Goal: Information Seeking & Learning: Learn about a topic

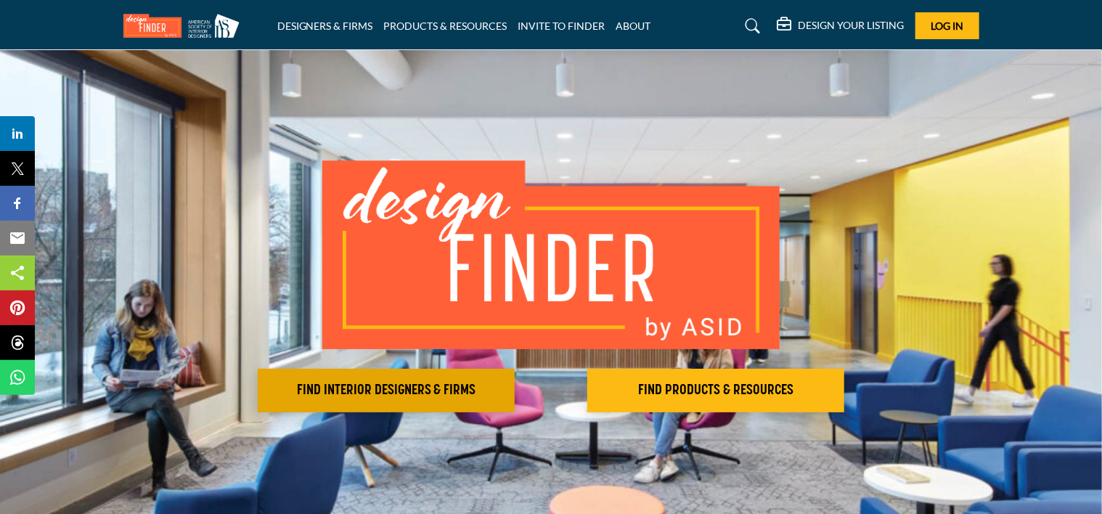
click at [395, 388] on h2 "FIND INTERIOR DESIGNERS & FIRMS" at bounding box center [386, 390] width 248 height 17
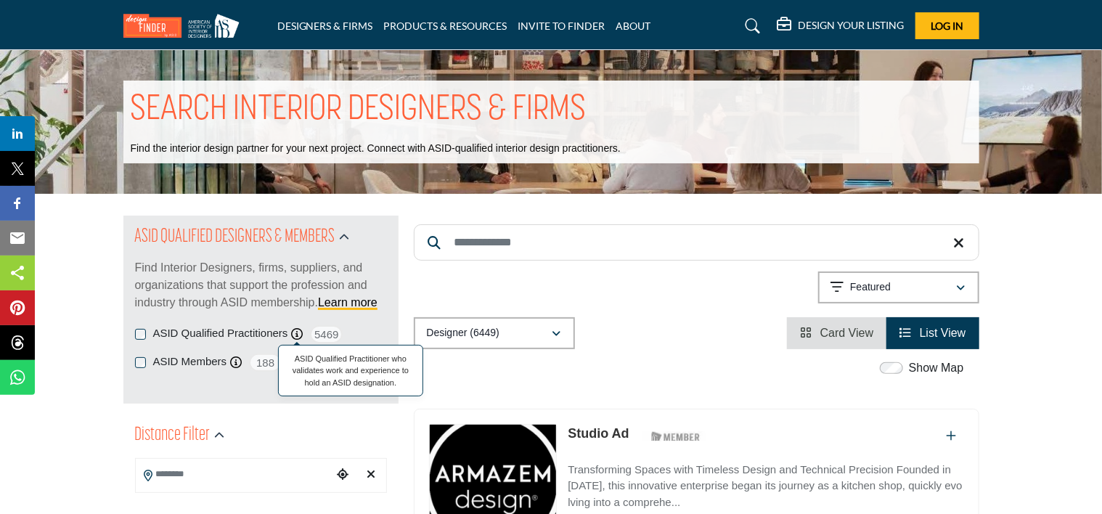
click at [293, 330] on icon at bounding box center [297, 334] width 12 height 12
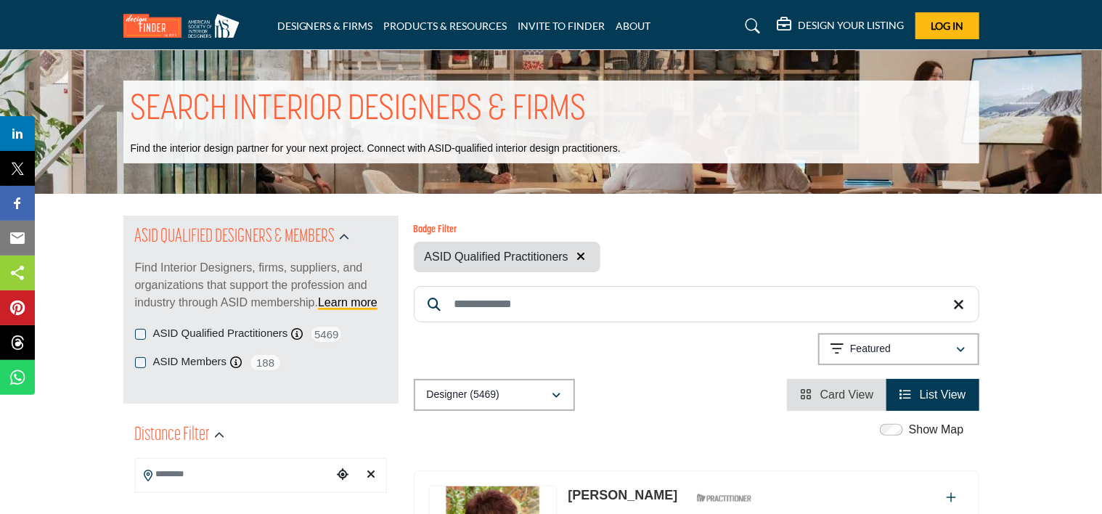
scroll to position [145, 0]
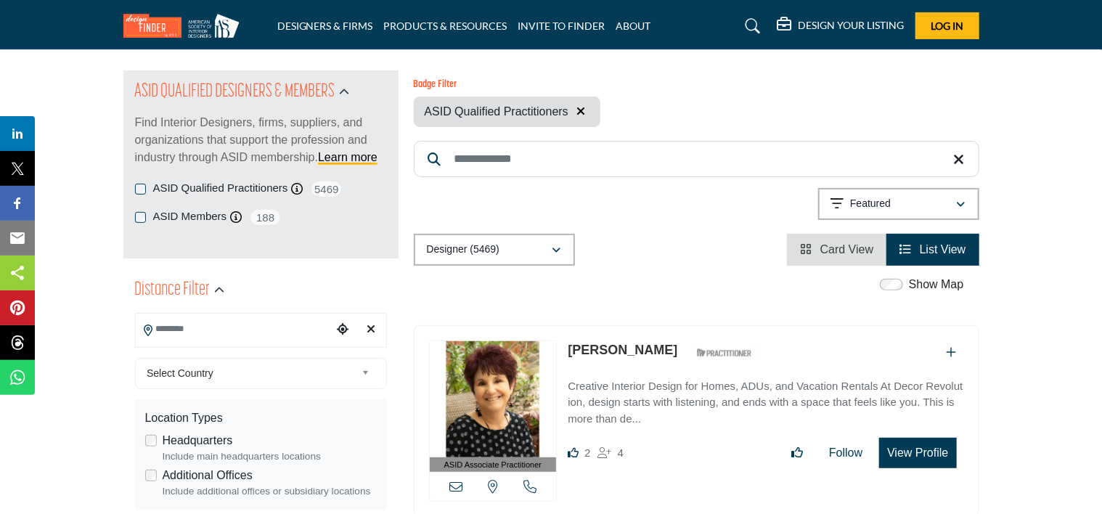
click at [265, 335] on input "Search Location" at bounding box center [234, 329] width 196 height 28
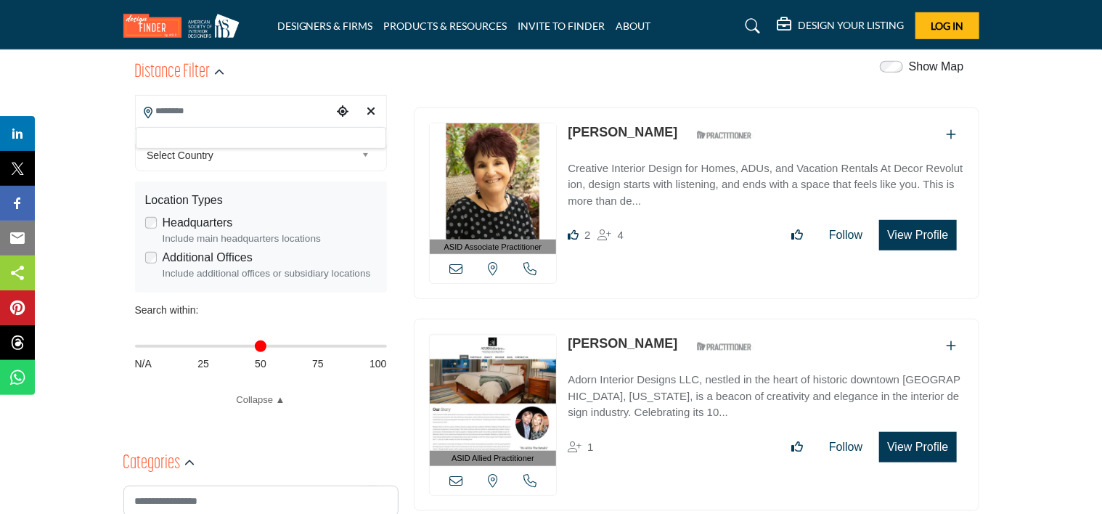
scroll to position [218, 0]
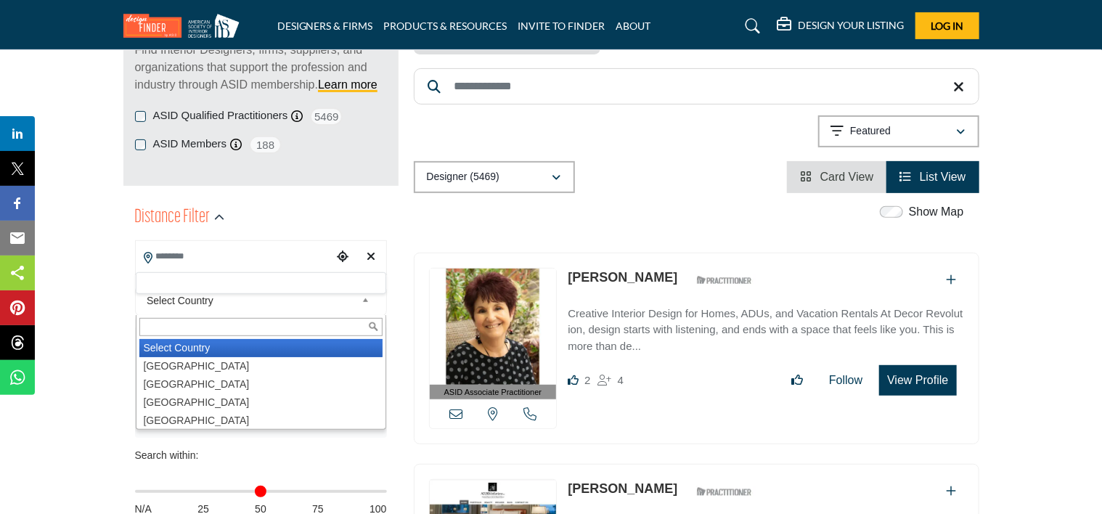
click at [367, 301] on b at bounding box center [368, 301] width 13 height 18
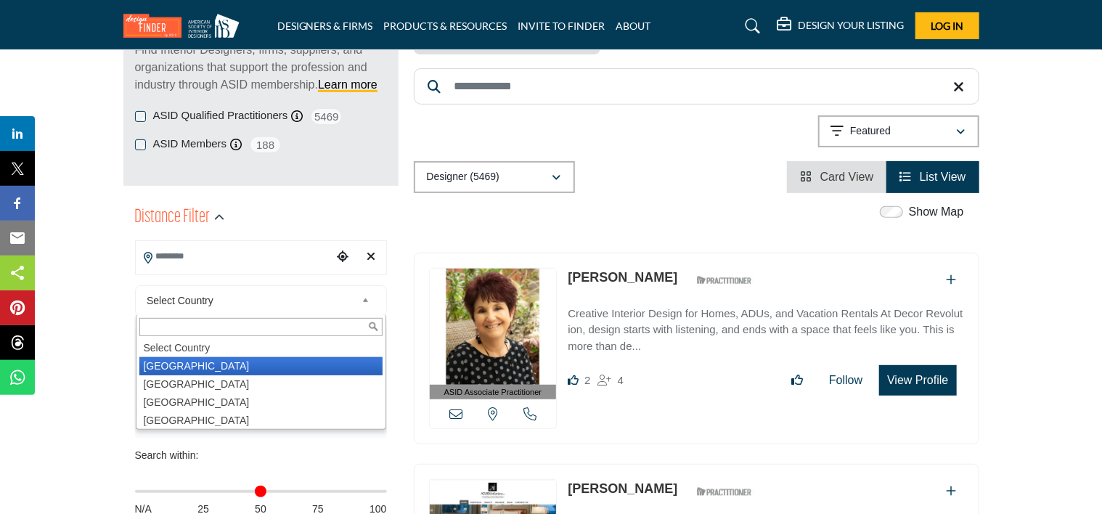
click at [239, 372] on li "United States" at bounding box center [260, 366] width 243 height 18
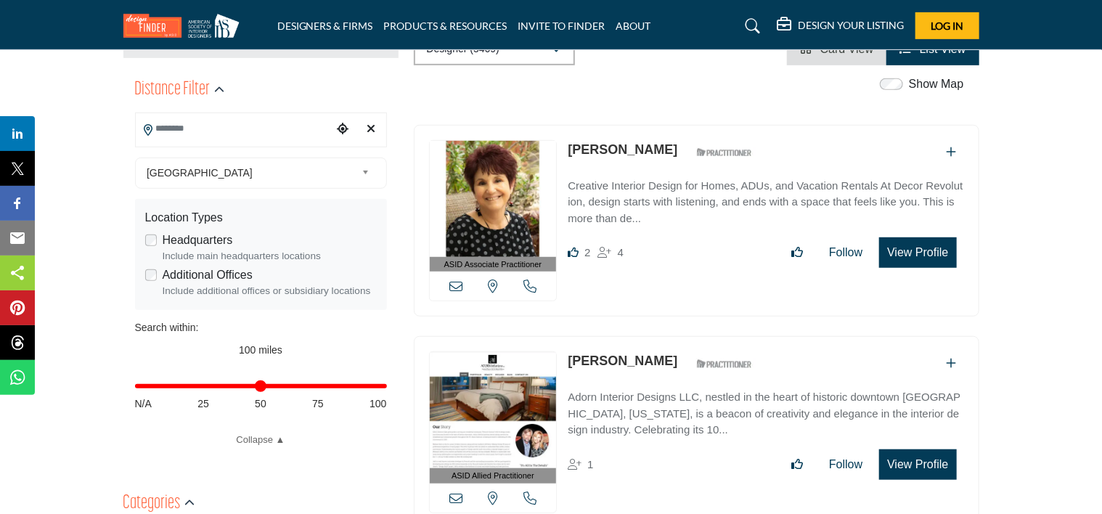
scroll to position [363, 0]
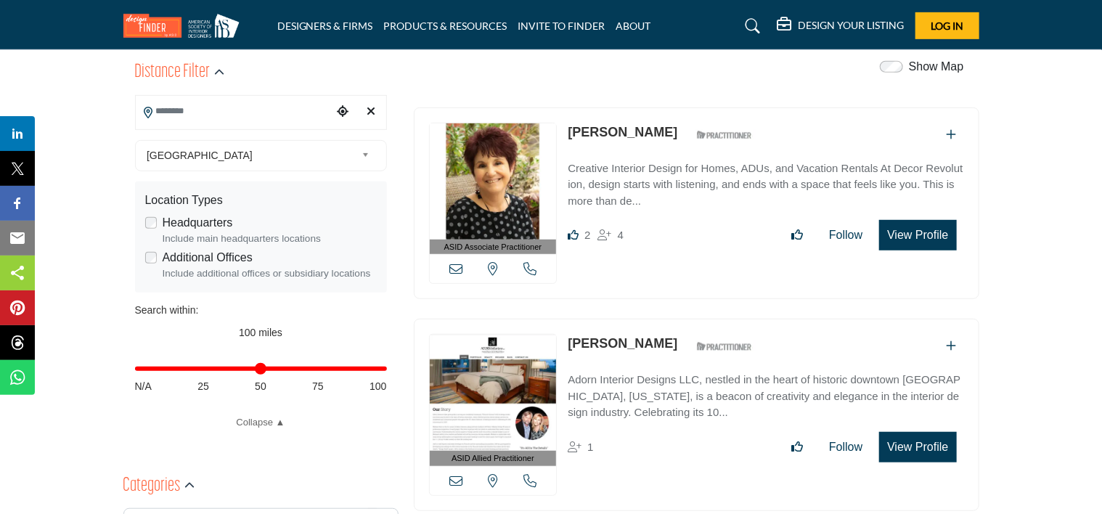
click at [205, 387] on span "25" at bounding box center [204, 386] width 12 height 15
drag, startPoint x: 378, startPoint y: 369, endPoint x: 207, endPoint y: 380, distance: 171.0
type input "**"
click at [207, 370] on input "Distance in miles" at bounding box center [261, 368] width 252 height 3
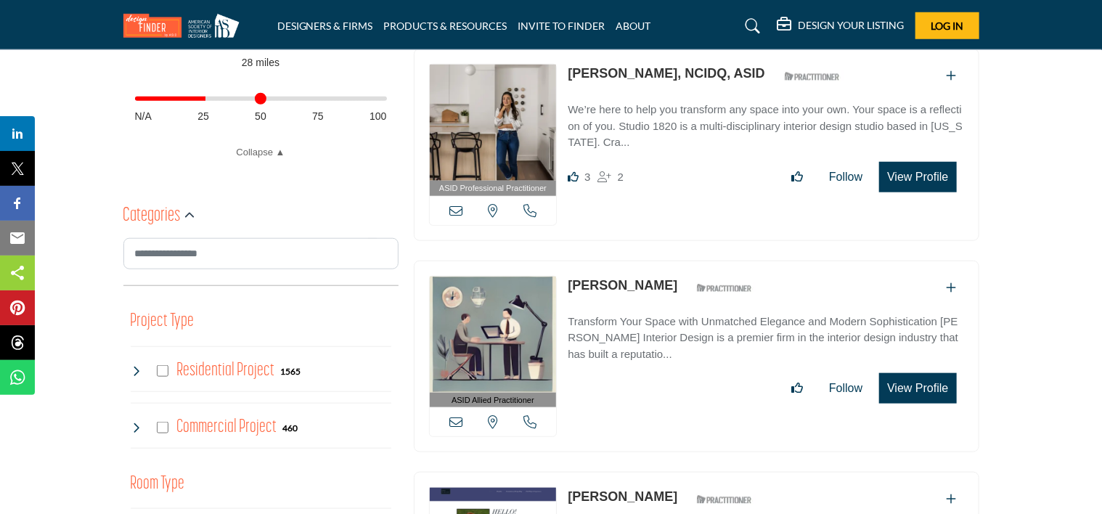
scroll to position [653, 0]
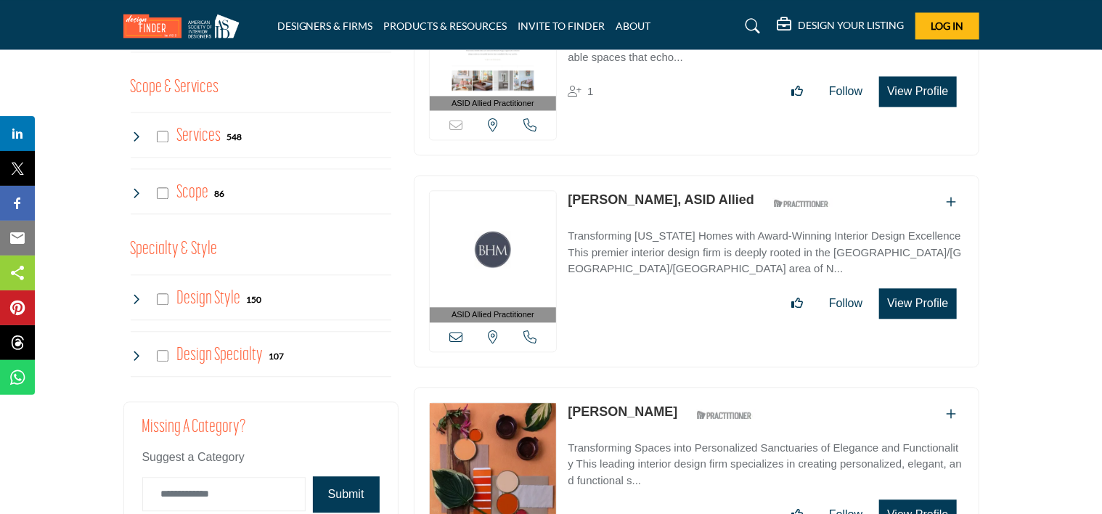
scroll to position [1743, 0]
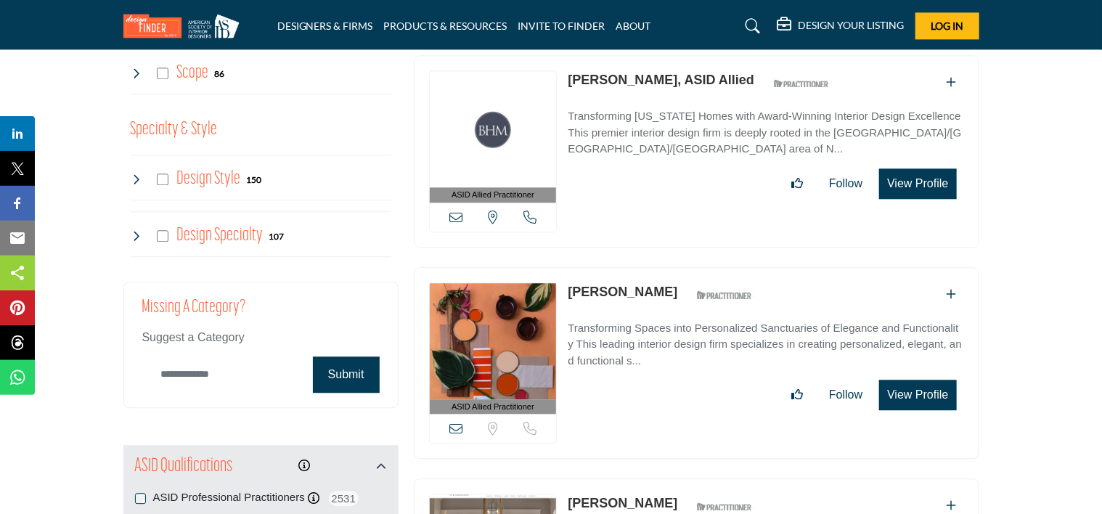
click at [264, 368] on input "Category Name" at bounding box center [223, 374] width 163 height 34
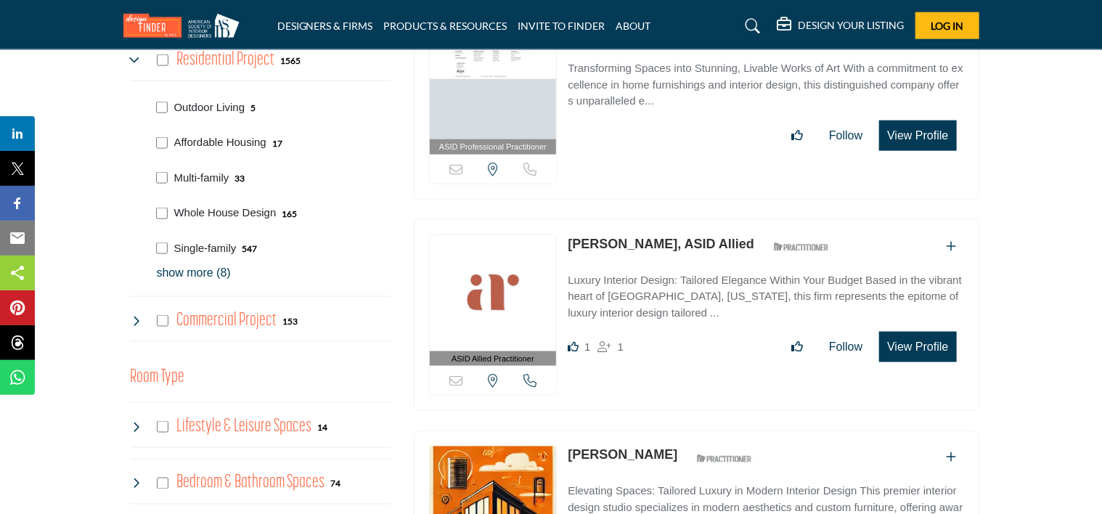
scroll to position [726, 0]
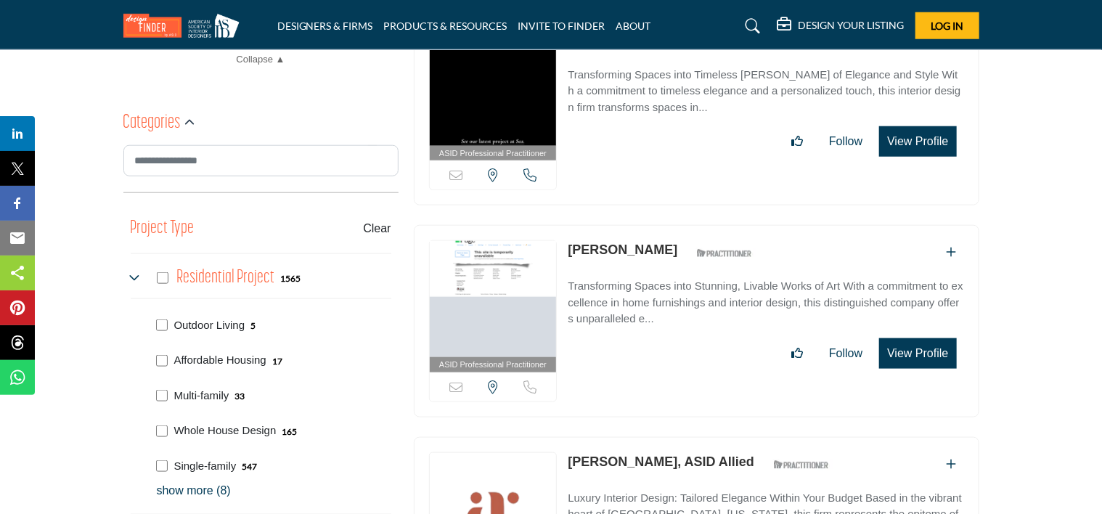
click at [752, 25] on icon at bounding box center [753, 26] width 15 height 15
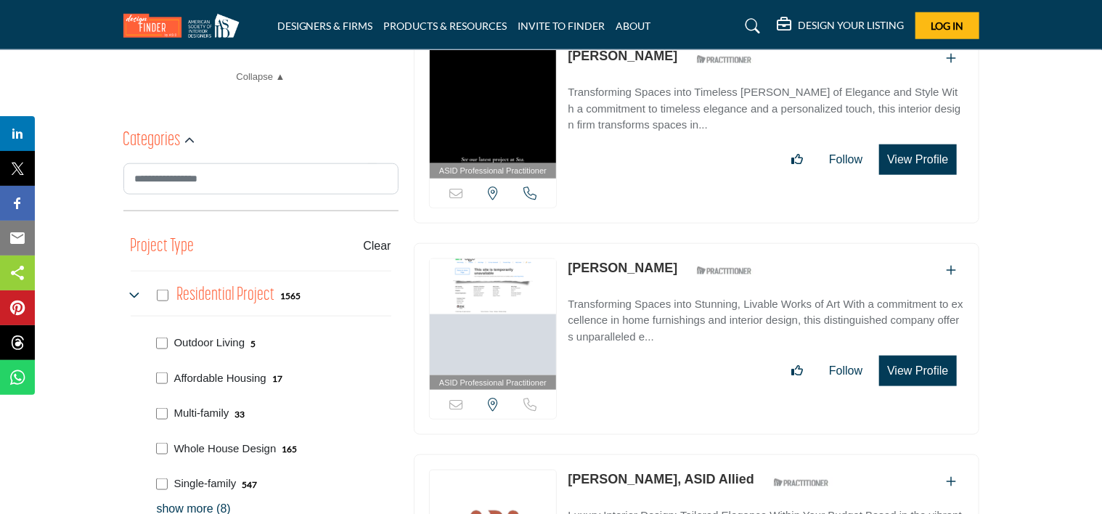
scroll to position [780, 0]
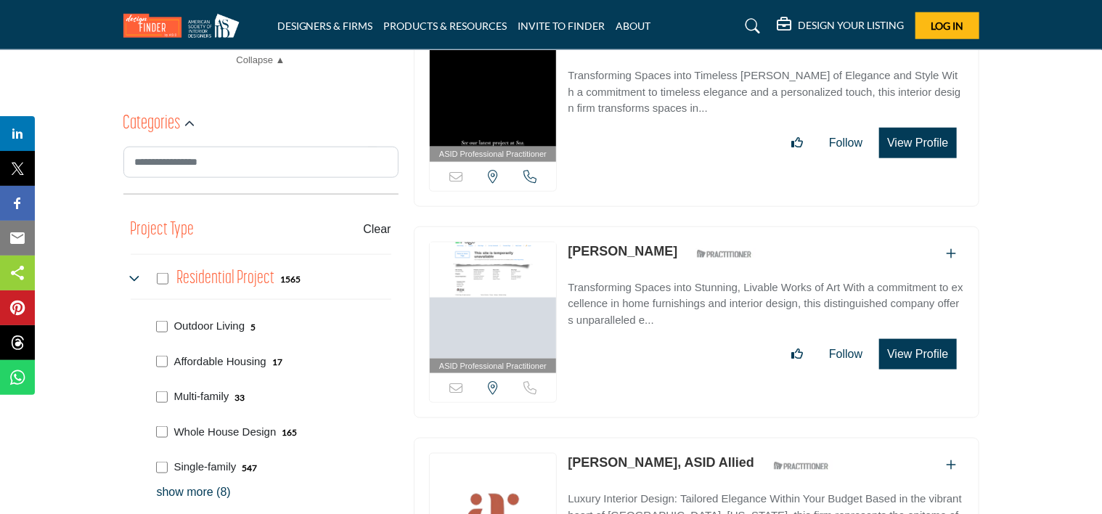
click at [750, 28] on icon at bounding box center [753, 26] width 15 height 15
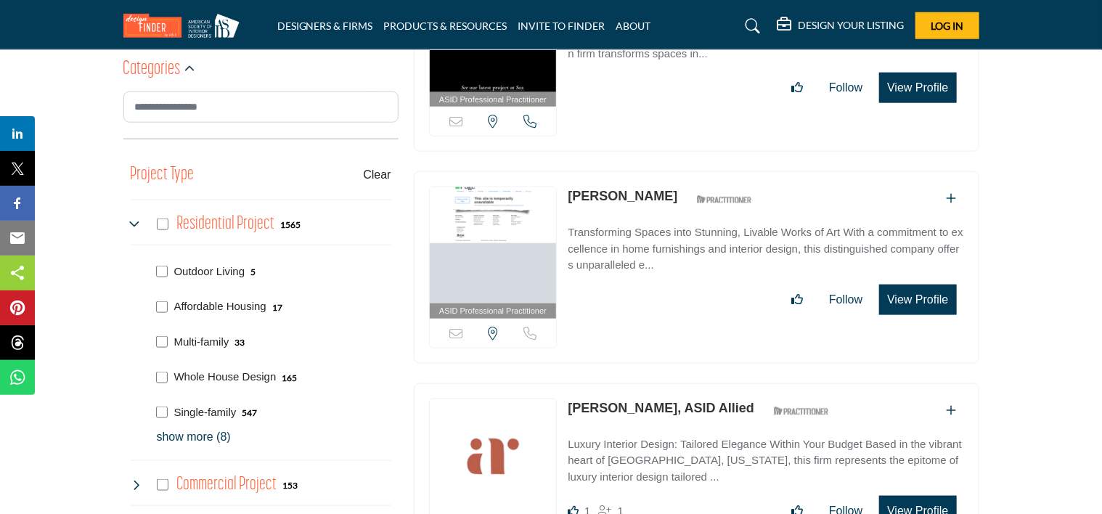
scroll to position [726, 0]
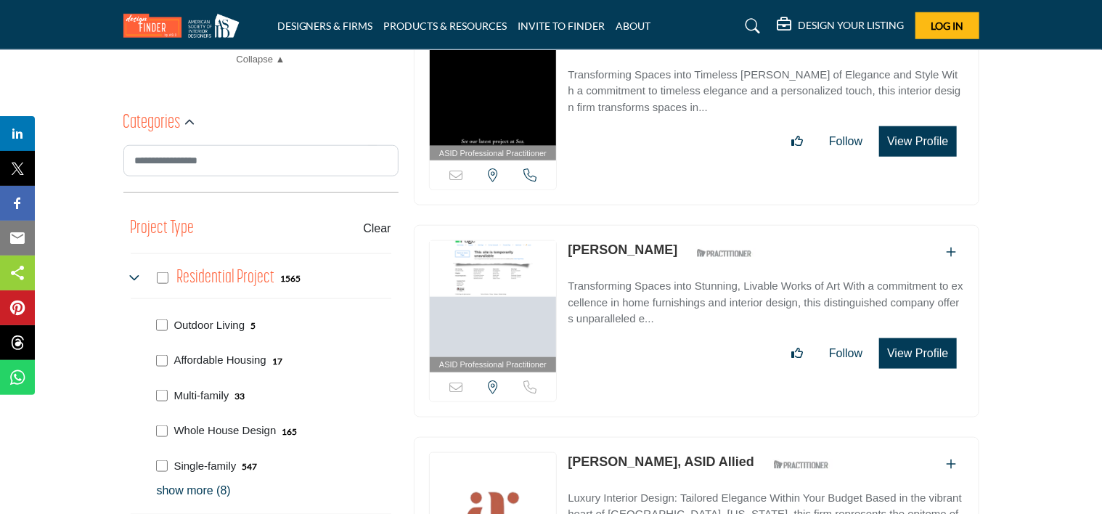
click at [744, 25] on link at bounding box center [750, 26] width 38 height 23
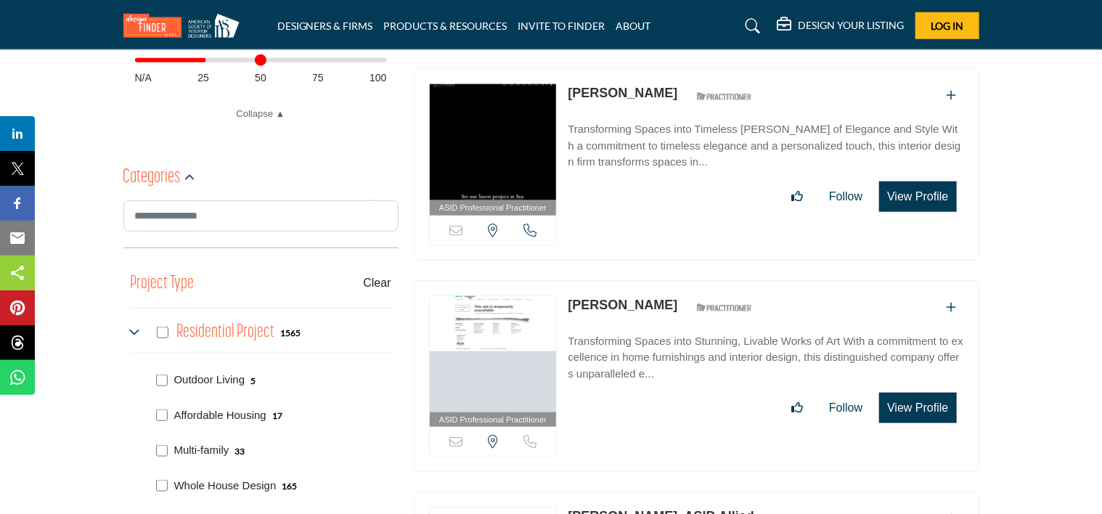
scroll to position [780, 0]
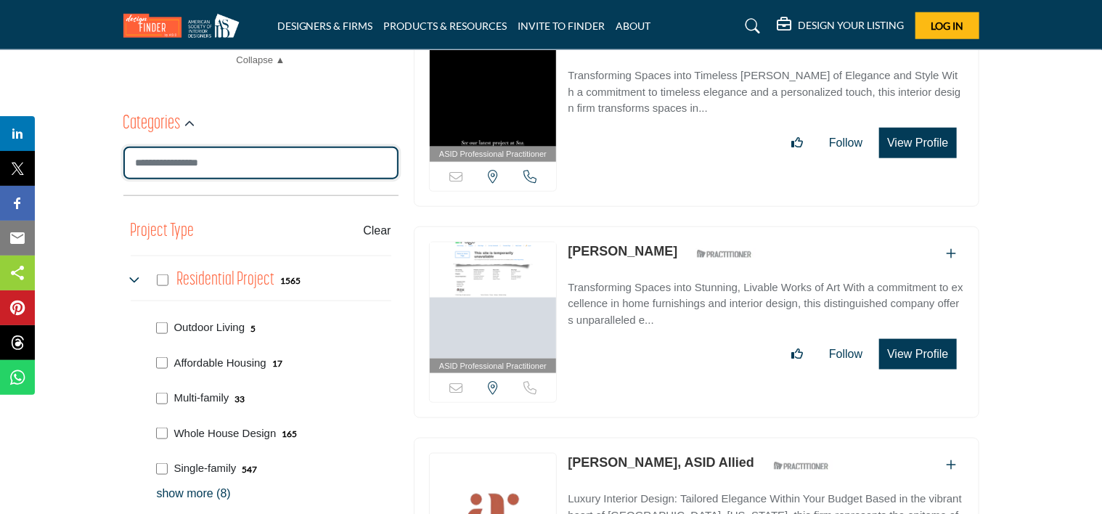
click at [205, 160] on input "Search Category" at bounding box center [260, 163] width 275 height 33
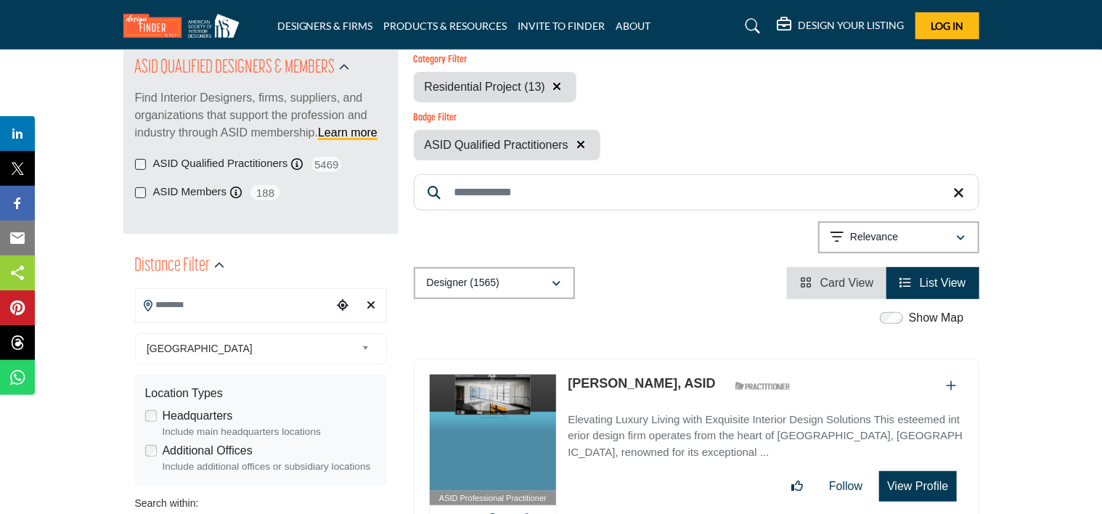
scroll to position [199, 0]
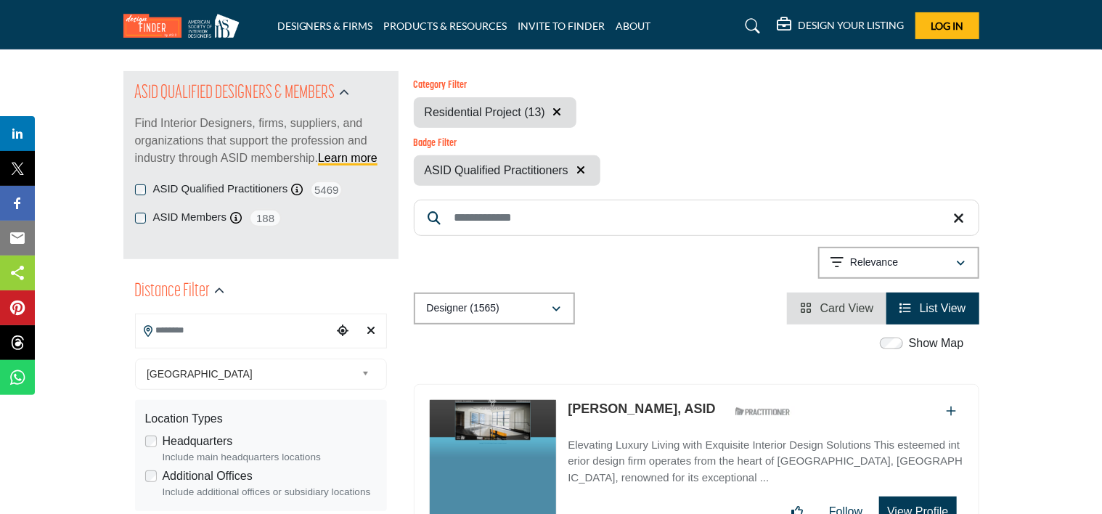
click at [532, 219] on input "Search Keyword" at bounding box center [697, 218] width 566 height 36
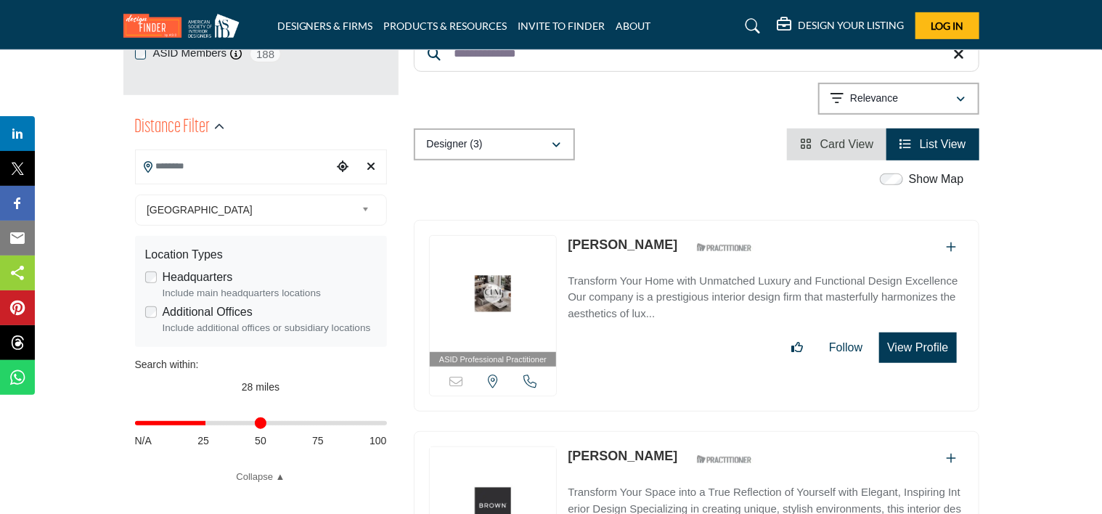
scroll to position [218, 0]
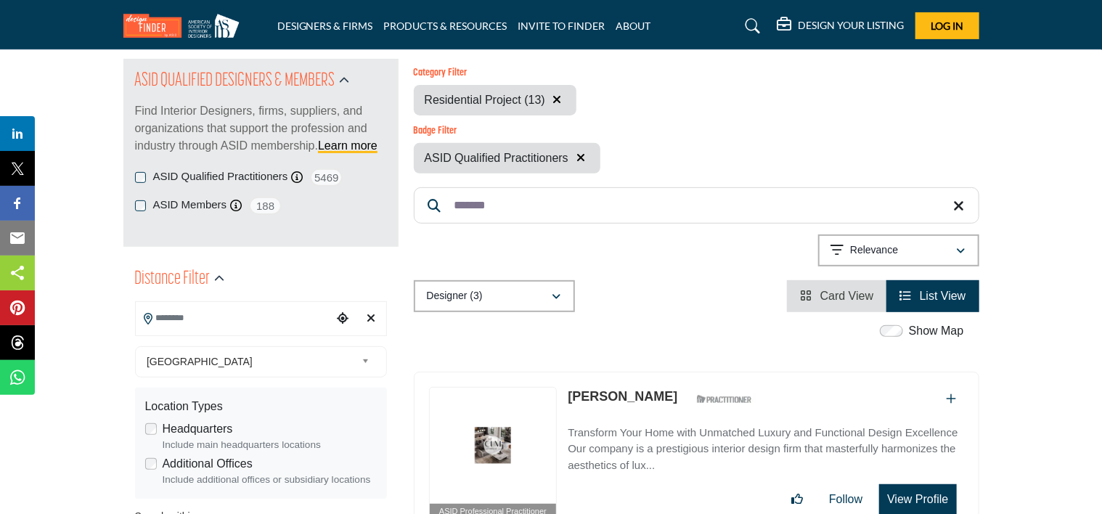
scroll to position [73, 0]
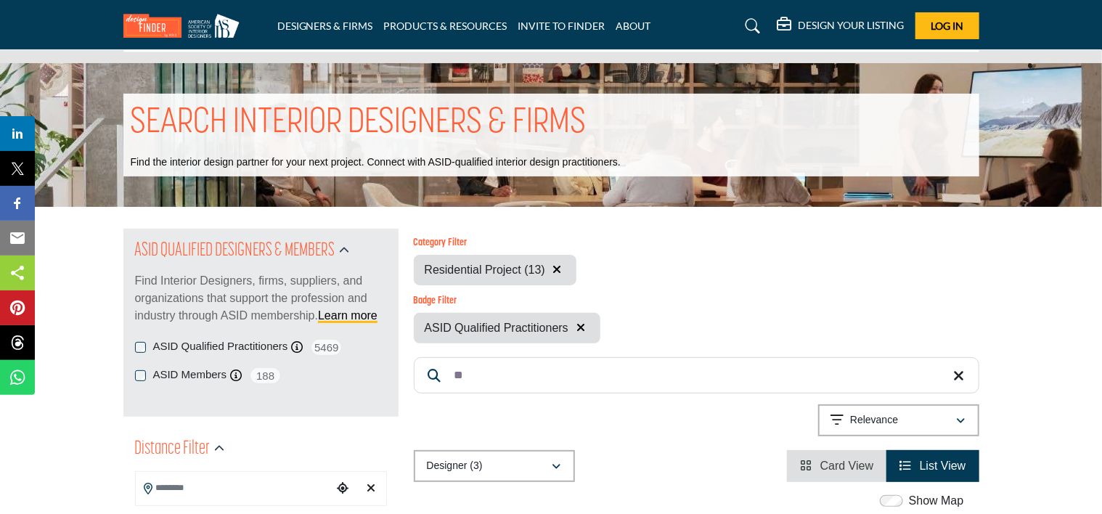
scroll to position [2, 0]
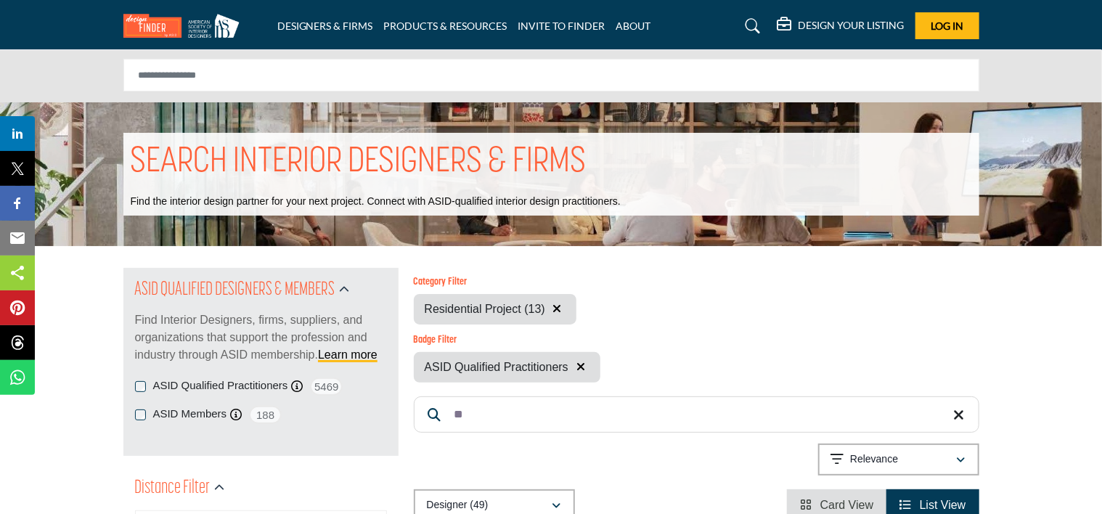
type input "*"
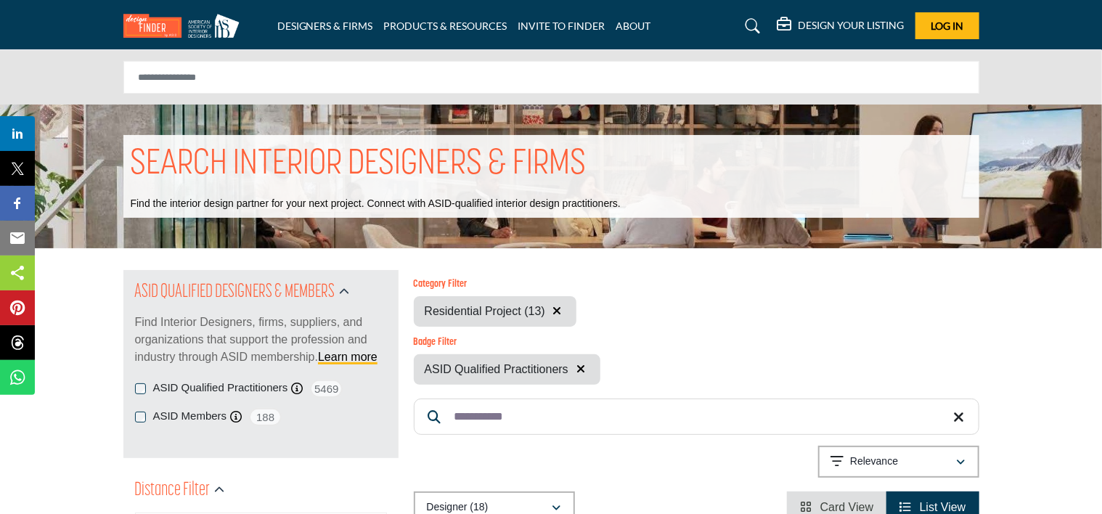
type input "**********"
